Goal: Information Seeking & Learning: Learn about a topic

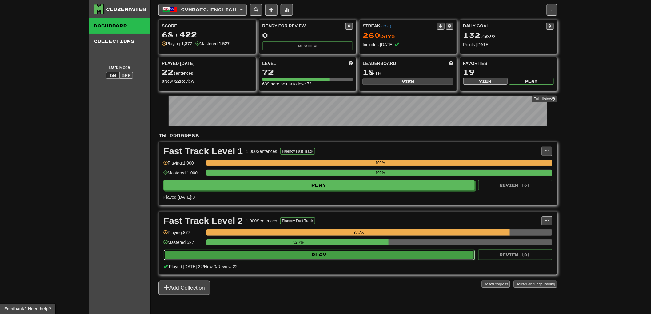
click at [347, 254] on button "Play" at bounding box center [320, 255] width 312 height 10
select select "**"
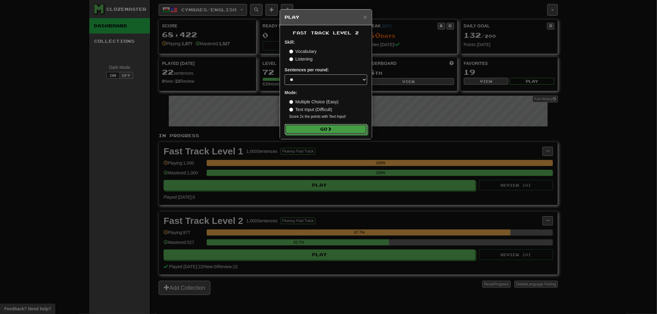
drag, startPoint x: 346, startPoint y: 128, endPoint x: 350, endPoint y: 124, distance: 5.9
click at [345, 128] on button "Go" at bounding box center [325, 129] width 83 height 10
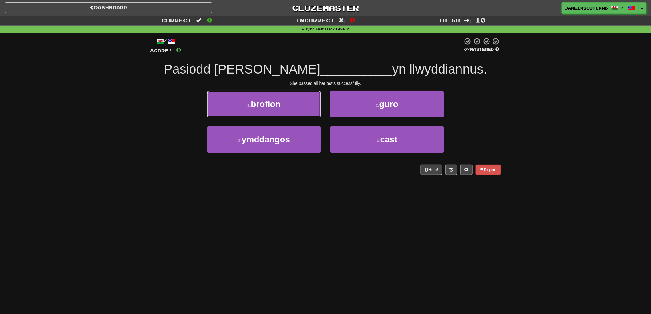
click at [285, 108] on button "1 . brofion" at bounding box center [264, 104] width 114 height 27
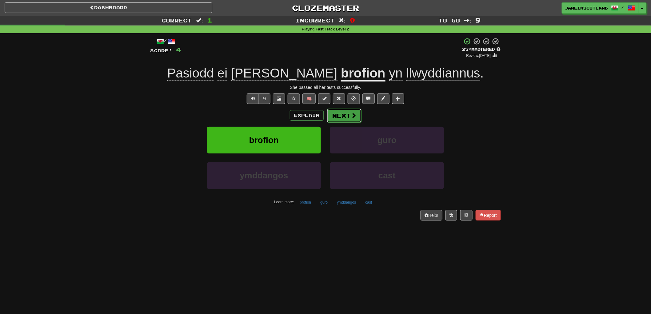
click at [351, 116] on span at bounding box center [354, 116] width 6 height 6
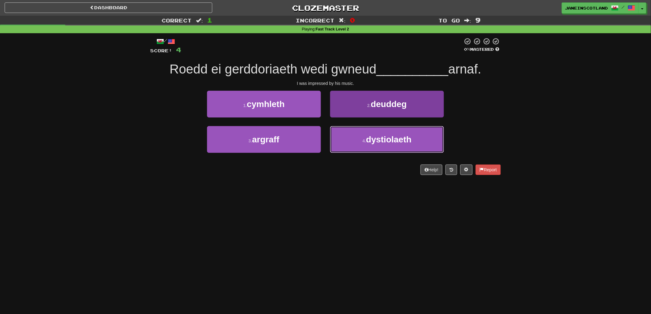
drag, startPoint x: 374, startPoint y: 139, endPoint x: 379, endPoint y: 152, distance: 14.1
click at [375, 144] on button "4 . dystiolaeth" at bounding box center [387, 139] width 114 height 27
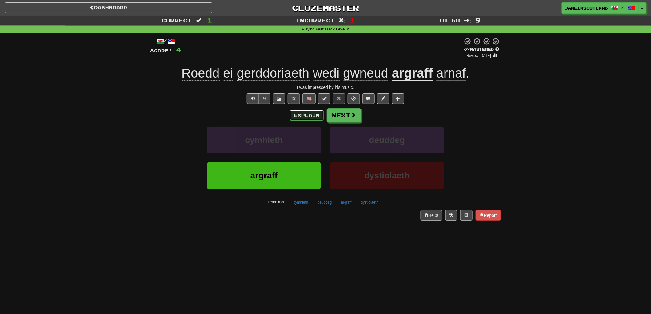
click at [302, 113] on button "Explain" at bounding box center [307, 115] width 34 height 10
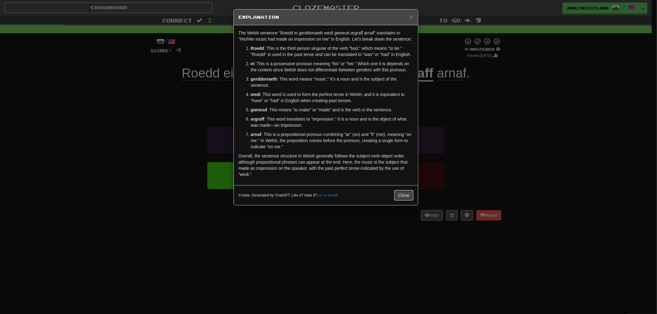
click at [403, 196] on button "Close" at bounding box center [403, 195] width 19 height 10
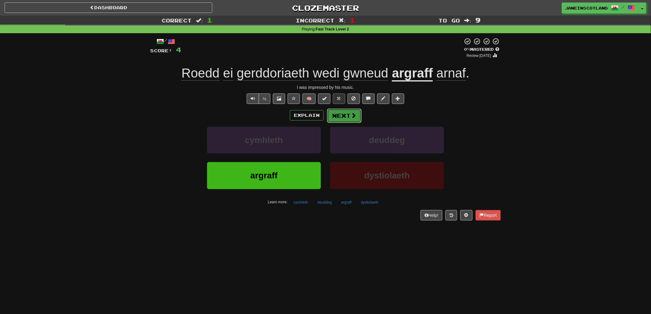
click at [353, 114] on span at bounding box center [354, 116] width 6 height 6
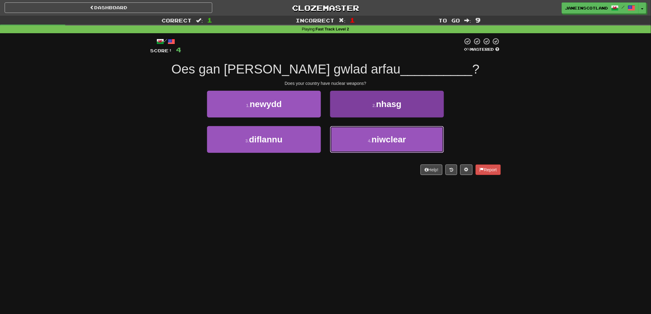
click at [380, 146] on button "4 . niwclear" at bounding box center [387, 139] width 114 height 27
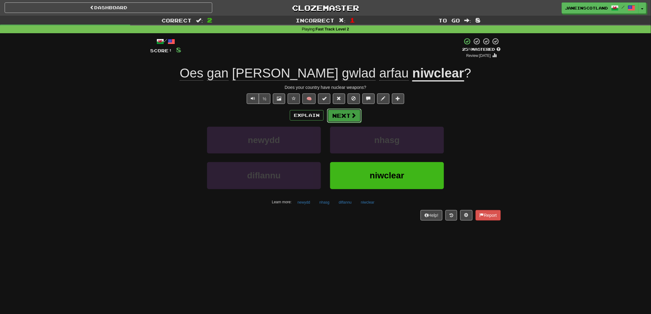
click at [351, 115] on span at bounding box center [354, 116] width 6 height 6
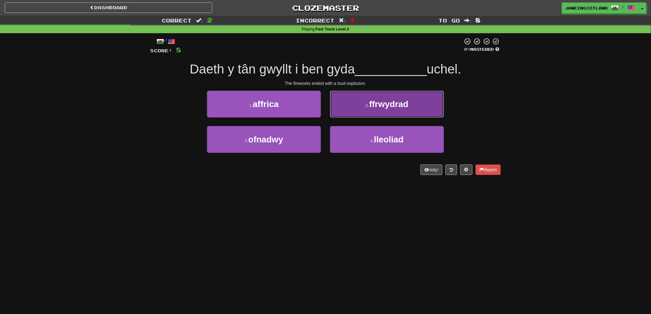
click at [356, 109] on button "2 . ffrwydrad" at bounding box center [387, 104] width 114 height 27
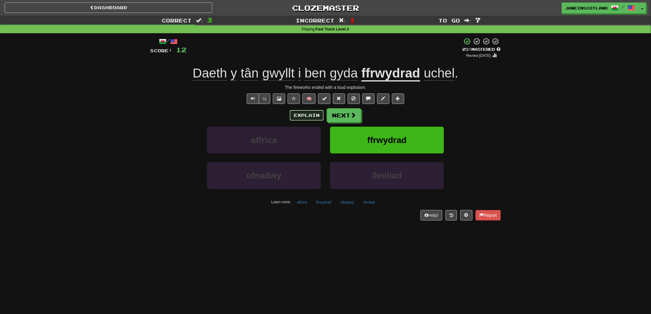
click at [299, 115] on button "Explain" at bounding box center [307, 115] width 34 height 10
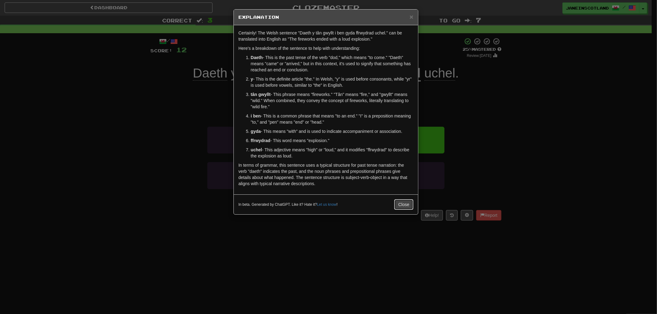
click at [398, 206] on button "Close" at bounding box center [403, 205] width 19 height 10
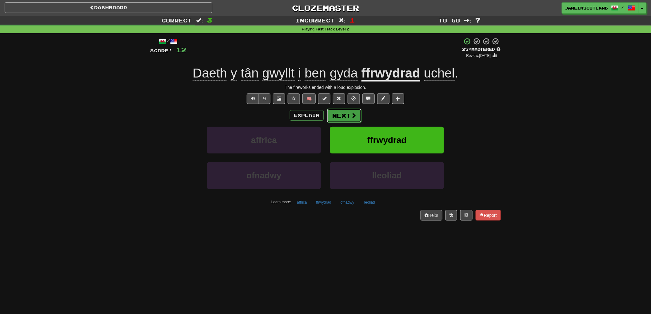
click at [340, 115] on button "Next" at bounding box center [344, 116] width 34 height 14
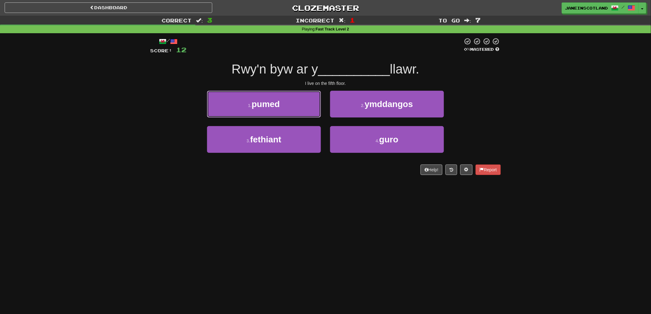
click at [305, 108] on button "1 . pumed" at bounding box center [264, 104] width 114 height 27
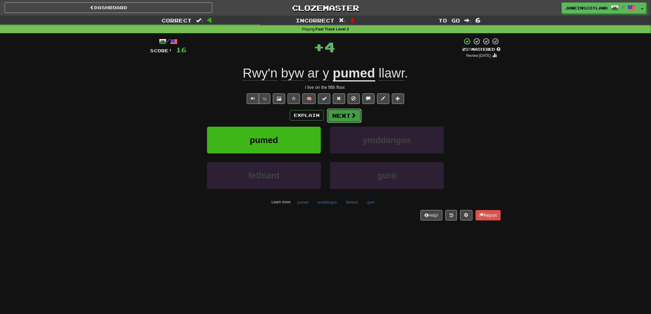
click at [338, 116] on button "Next" at bounding box center [344, 116] width 34 height 14
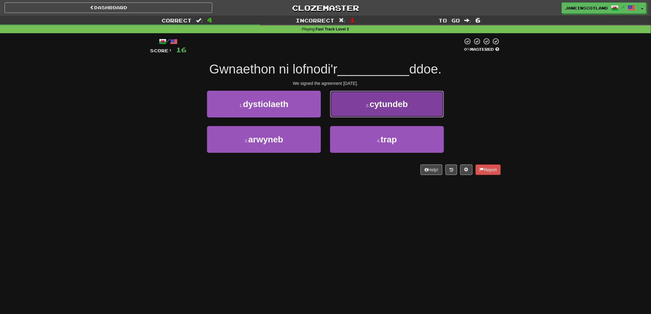
click at [378, 100] on span "cytundeb" at bounding box center [389, 104] width 38 height 10
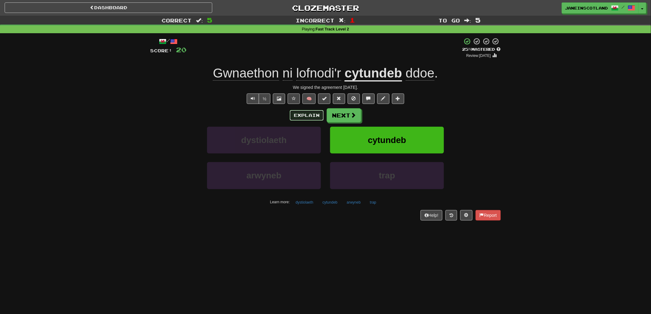
click at [308, 113] on button "Explain" at bounding box center [307, 115] width 34 height 10
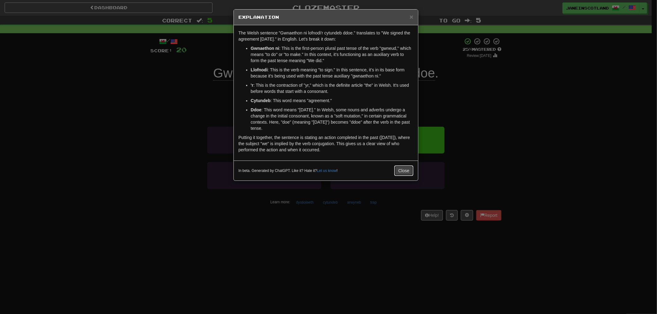
click at [406, 170] on button "Close" at bounding box center [403, 171] width 19 height 10
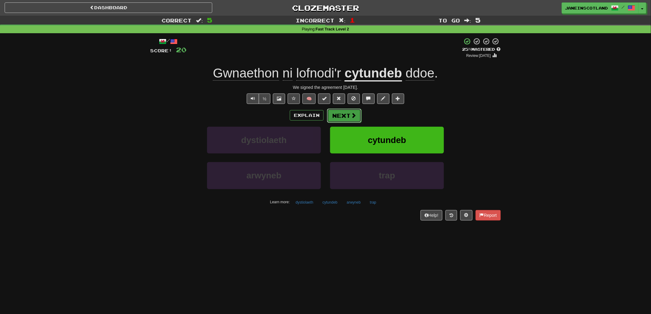
click at [344, 114] on button "Next" at bounding box center [344, 116] width 34 height 14
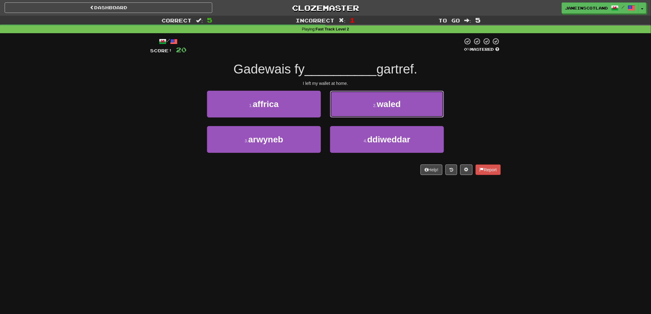
drag, startPoint x: 415, startPoint y: 109, endPoint x: 417, endPoint y: 107, distance: 3.5
click at [415, 110] on button "2 . waled" at bounding box center [387, 104] width 114 height 27
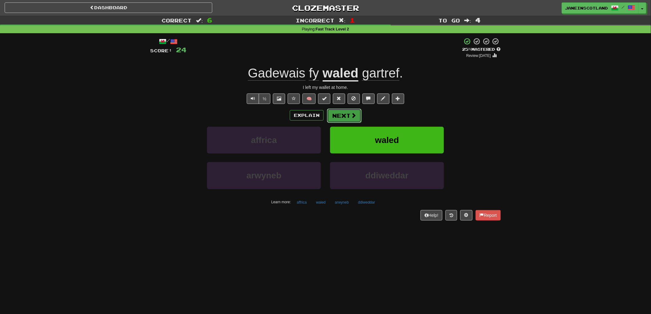
click at [346, 115] on button "Next" at bounding box center [344, 116] width 34 height 14
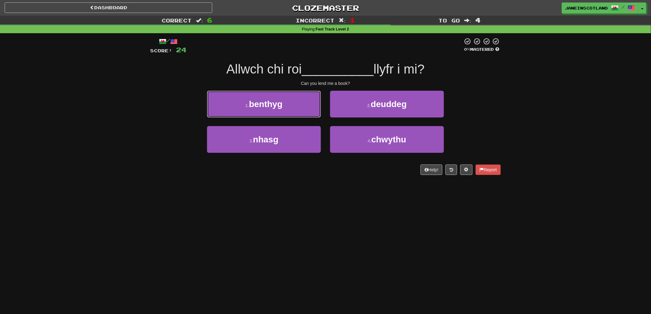
click at [286, 107] on button "1 . benthyg" at bounding box center [264, 104] width 114 height 27
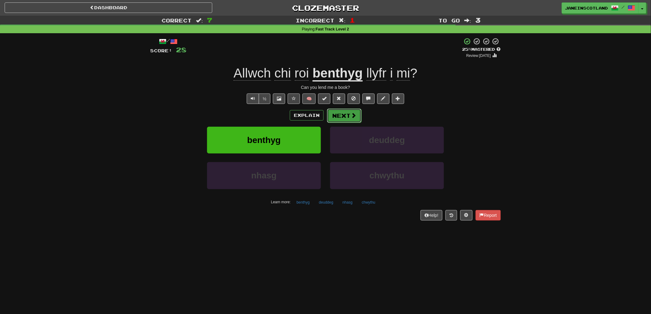
click at [348, 115] on button "Next" at bounding box center [344, 116] width 34 height 14
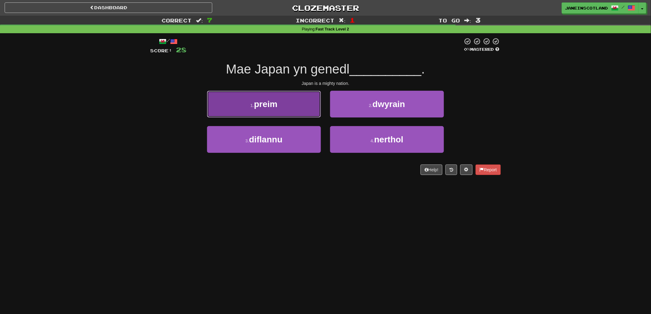
click at [312, 100] on button "1 . preim" at bounding box center [264, 104] width 114 height 27
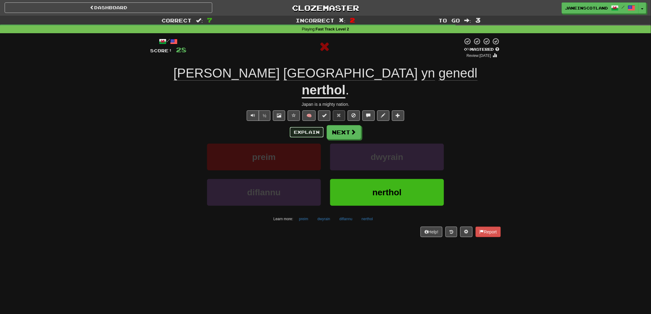
click at [300, 127] on button "Explain" at bounding box center [307, 132] width 34 height 10
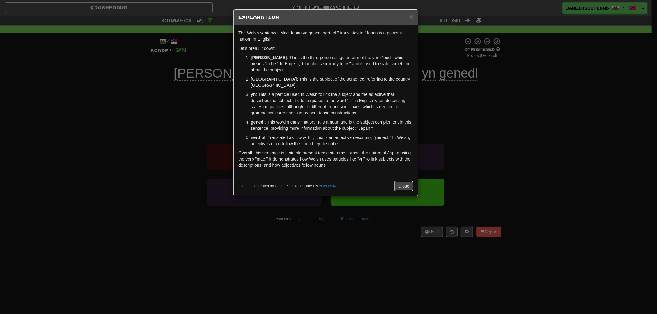
drag, startPoint x: 397, startPoint y: 176, endPoint x: 398, endPoint y: 171, distance: 4.6
click at [398, 181] on button "Close" at bounding box center [403, 186] width 19 height 10
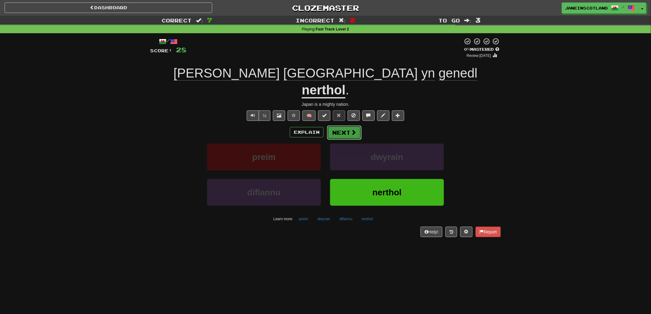
click at [353, 130] on span at bounding box center [354, 133] width 6 height 6
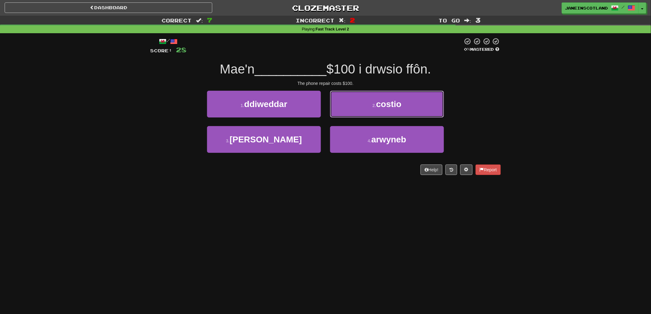
click at [400, 108] on span "costio" at bounding box center [389, 104] width 25 height 10
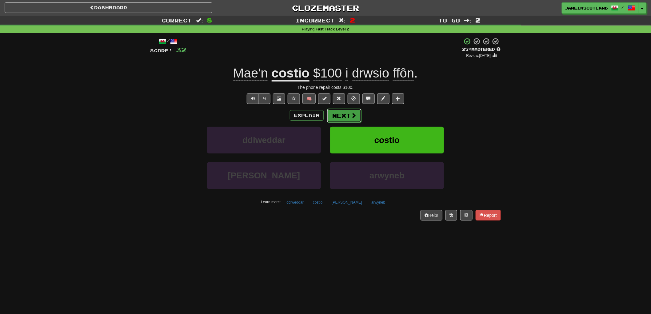
click at [344, 119] on button "Next" at bounding box center [344, 116] width 34 height 14
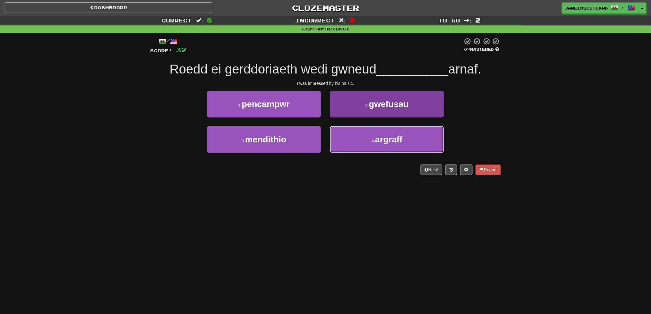
drag, startPoint x: 418, startPoint y: 140, endPoint x: 423, endPoint y: 136, distance: 6.3
click at [419, 140] on button "4 . argraff" at bounding box center [387, 139] width 114 height 27
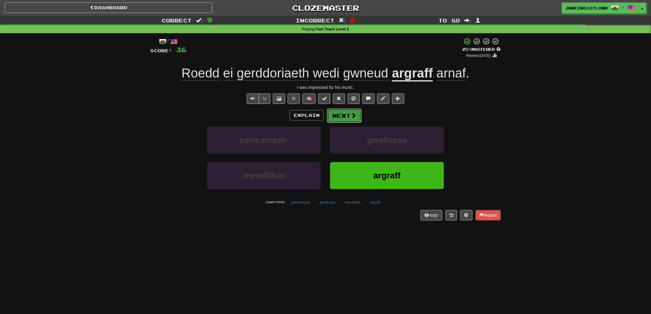
click at [355, 111] on button "Next" at bounding box center [344, 116] width 34 height 14
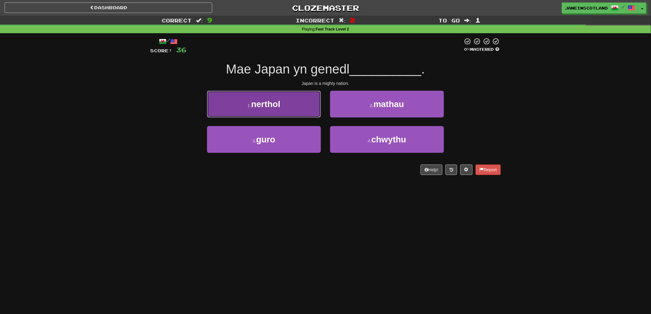
click at [306, 102] on button "1 . nerthol" at bounding box center [264, 104] width 114 height 27
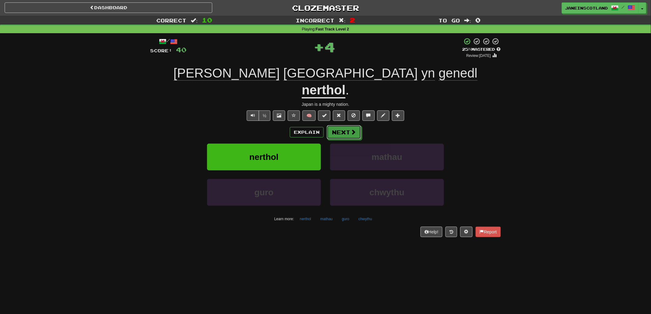
click at [347, 125] on button "Next" at bounding box center [344, 132] width 34 height 14
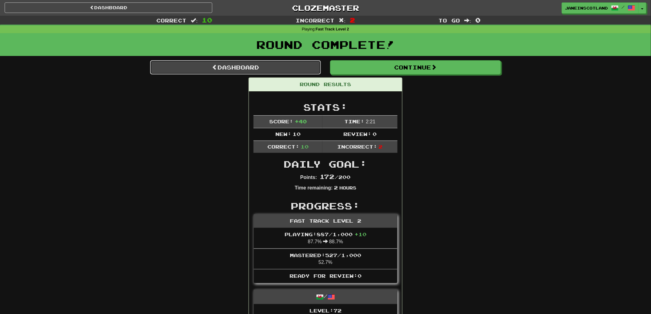
click at [280, 69] on link "Dashboard" at bounding box center [235, 67] width 171 height 14
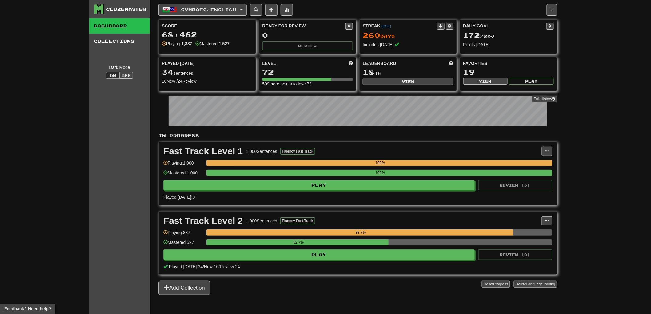
click at [629, 48] on div "Clozemaster Dashboard Collections Dark Mode On Off Dashboard Collections Pro Cy…" at bounding box center [325, 157] width 651 height 314
